Goal: Find contact information: Find contact information

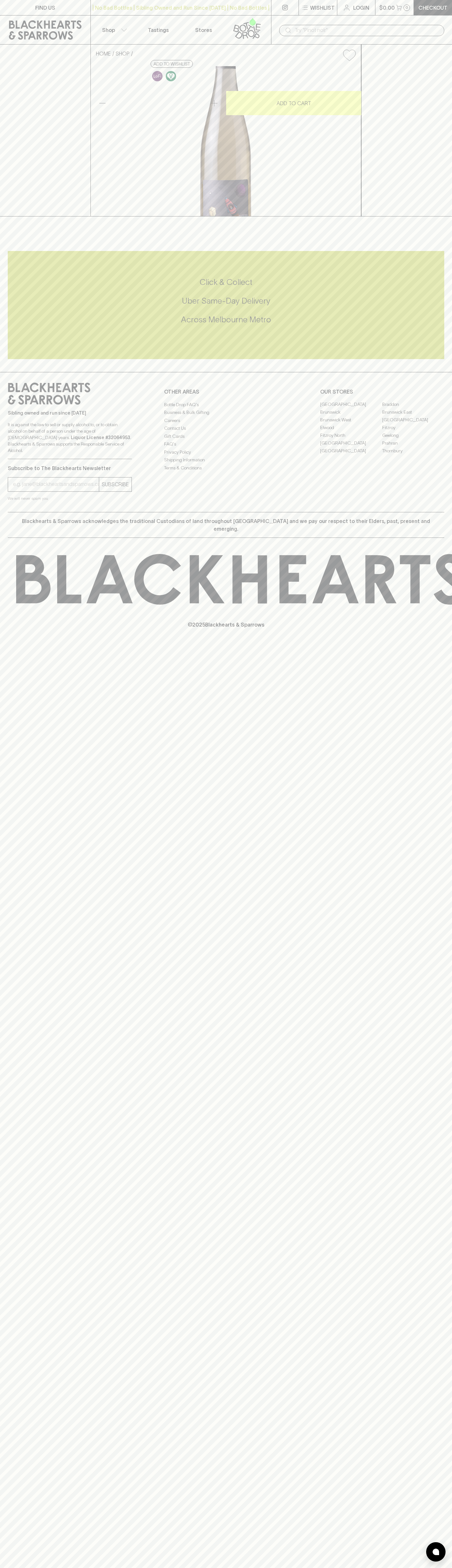
click at [41, 8] on p "FIND US" at bounding box center [45, 7] width 20 height 8
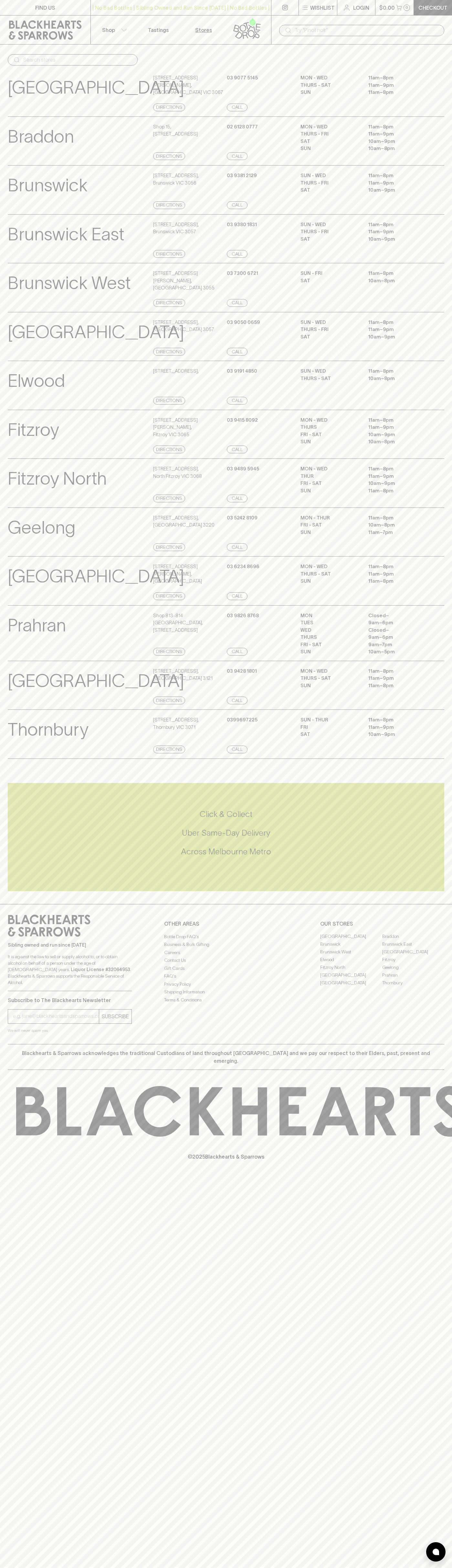
click at [425, 1210] on div "FIND US | No Bad Bottles | Sibling Owned and Run Since 2006 | No Bad Bottles | …" at bounding box center [226, 784] width 452 height 1568
click at [96, 1567] on html "FIND US | No Bad Bottles | Sibling Owned and Run Since 2006 | No Bad Bottles | …" at bounding box center [226, 784] width 452 height 1568
click at [4, 658] on div "Prahran View Store Details Shop 813-814 Prahran Market , 163 Commercial Road, S…" at bounding box center [226, 633] width 452 height 56
